Goal: Task Accomplishment & Management: Manage account settings

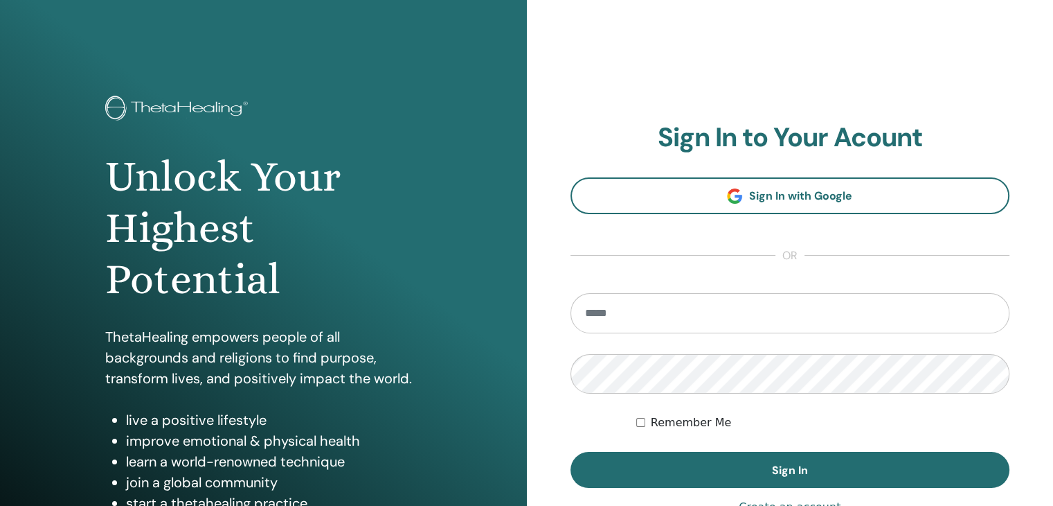
click at [688, 308] on input "email" at bounding box center [791, 313] width 440 height 40
type input "**********"
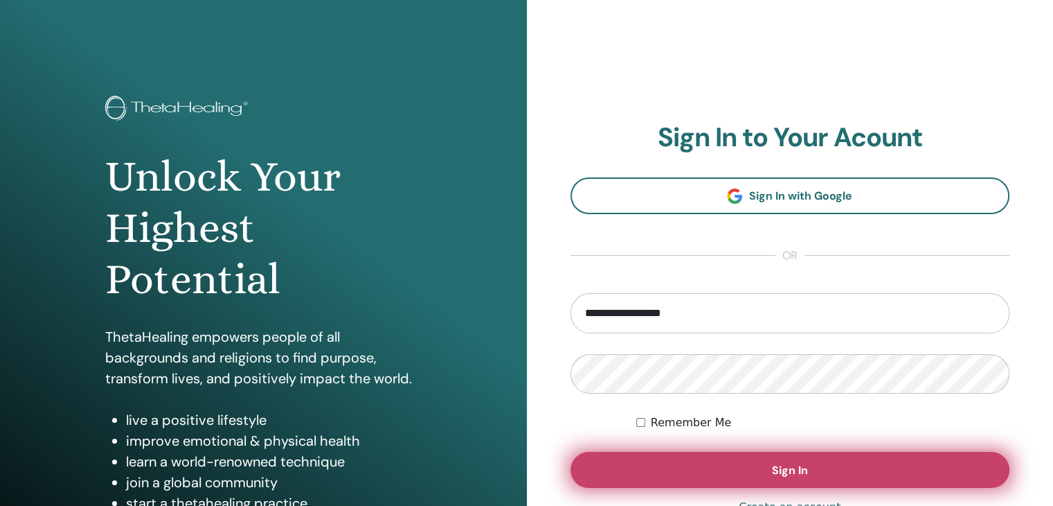
click at [678, 467] on button "Sign In" at bounding box center [791, 470] width 440 height 36
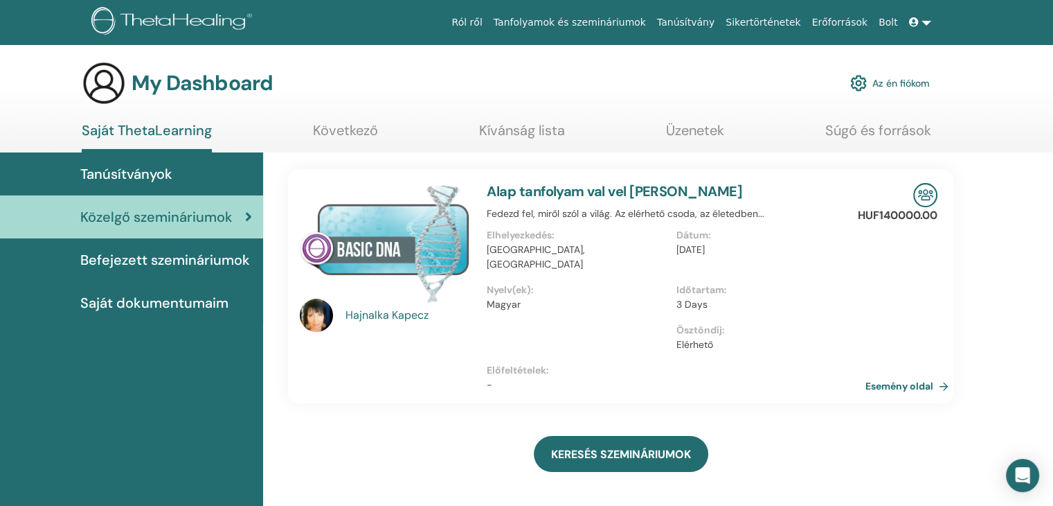
click at [933, 33] on link at bounding box center [920, 23] width 33 height 26
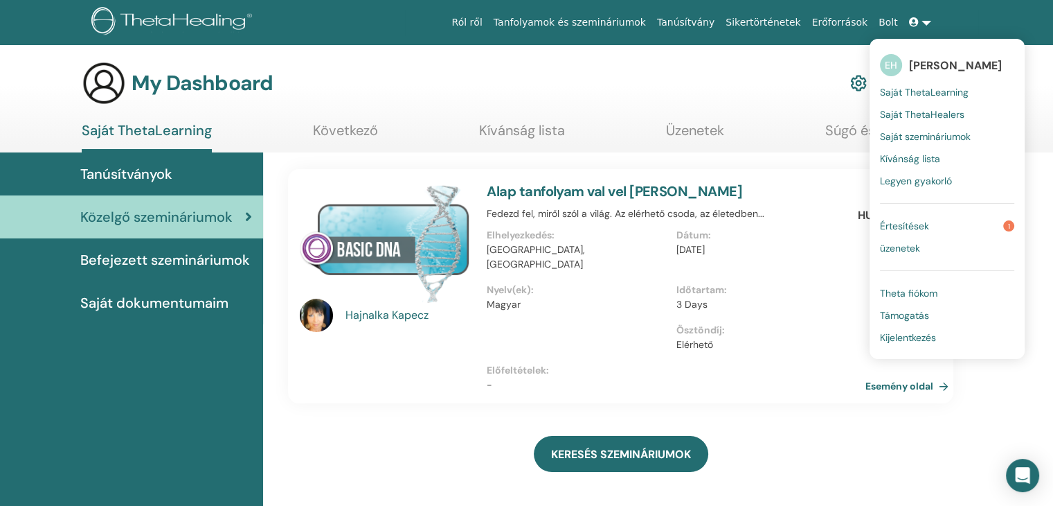
click at [936, 220] on link "Értesítések 1" at bounding box center [947, 226] width 134 height 22
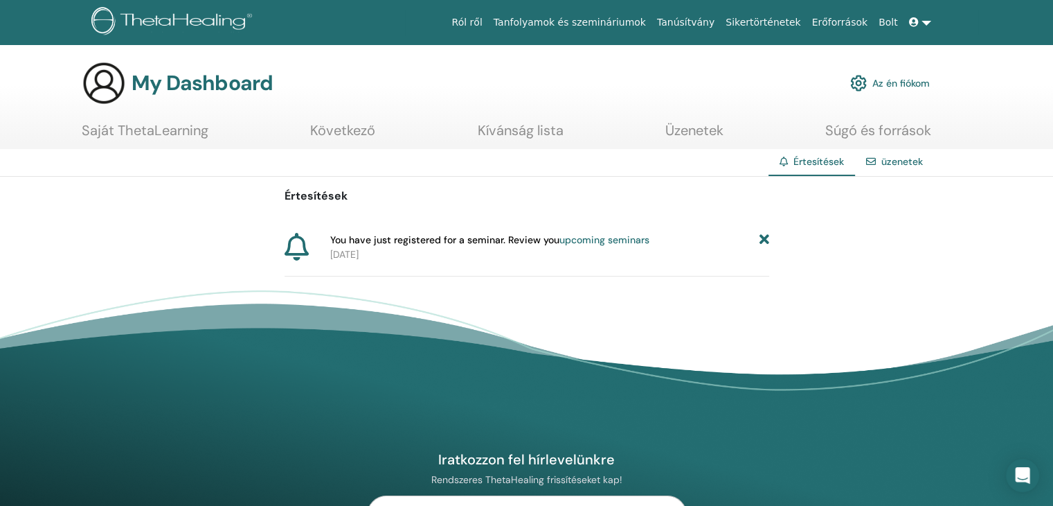
click at [542, 238] on span "You have just registered for a seminar. Review you upcoming seminars" at bounding box center [489, 240] width 319 height 15
drag, startPoint x: 416, startPoint y: 249, endPoint x: 636, endPoint y: 244, distance: 220.3
click at [418, 248] on p "2025-09-12" at bounding box center [549, 254] width 439 height 15
click at [600, 242] on link "upcoming seminars" at bounding box center [605, 239] width 90 height 12
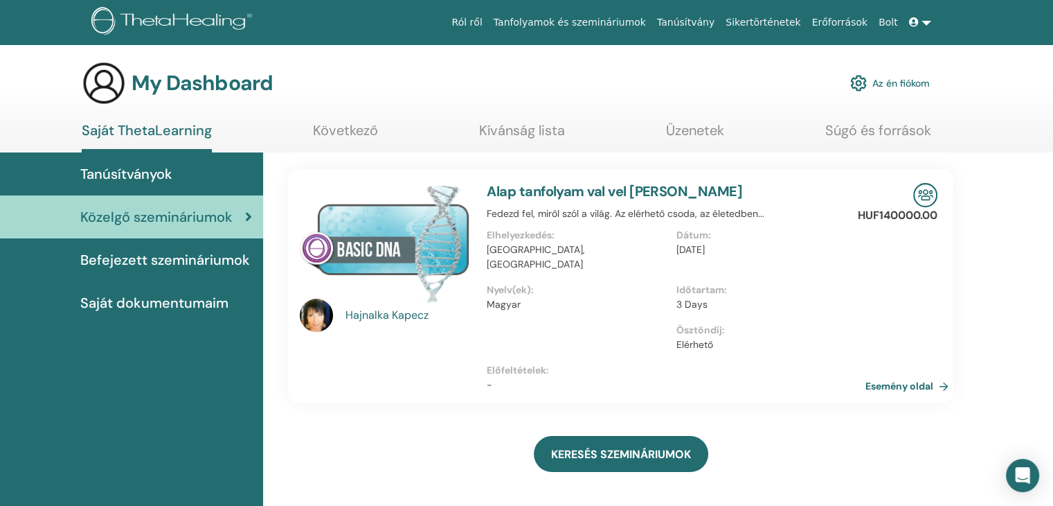
click at [921, 14] on link at bounding box center [920, 23] width 33 height 26
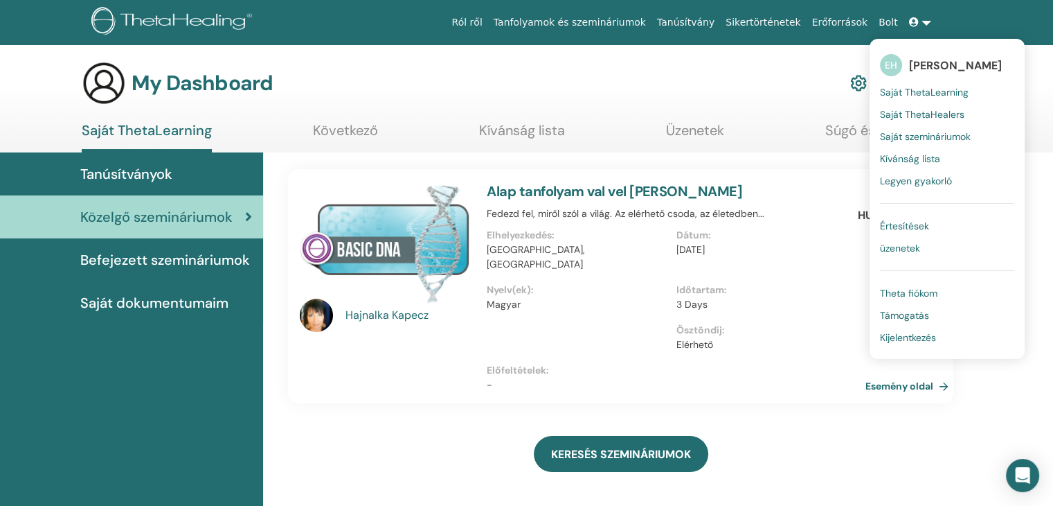
click at [902, 339] on span "Kijelentkezés" at bounding box center [908, 337] width 56 height 12
